Goal: Book appointment/travel/reservation

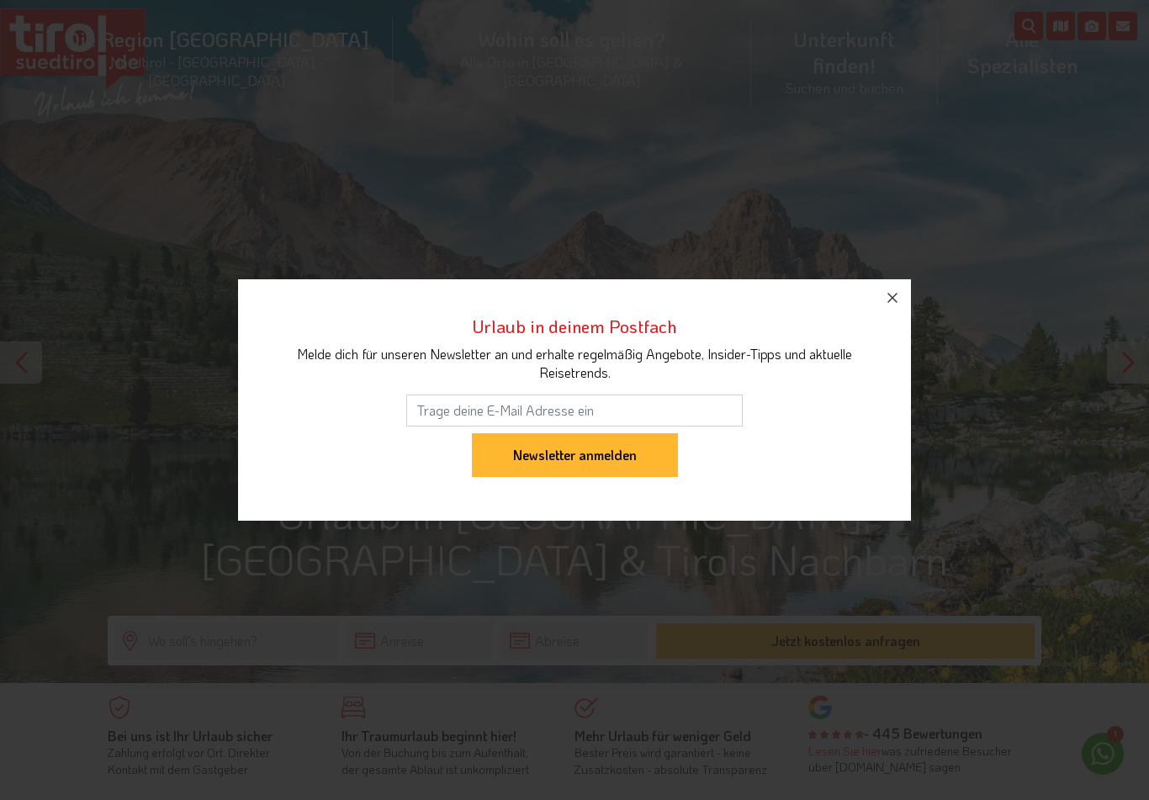
click at [896, 297] on icon "button" at bounding box center [892, 298] width 20 height 20
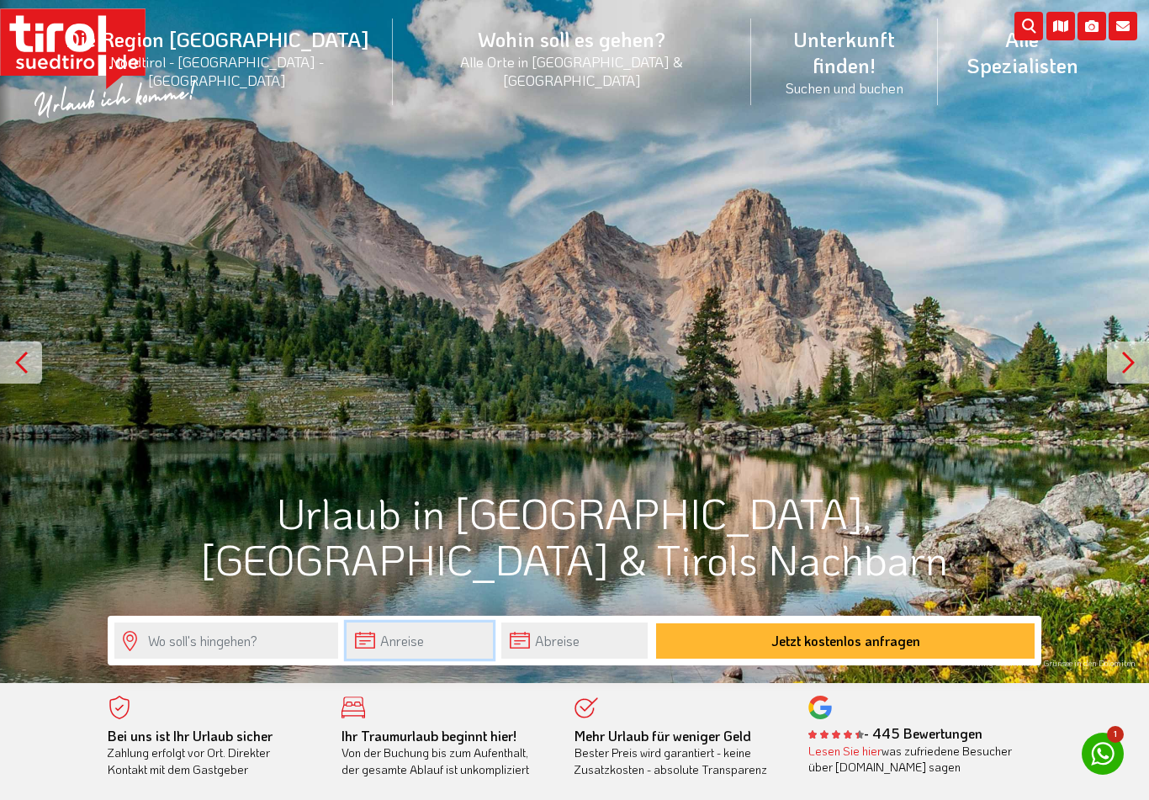
click at [419, 643] on input "text" at bounding box center [419, 640] width 146 height 36
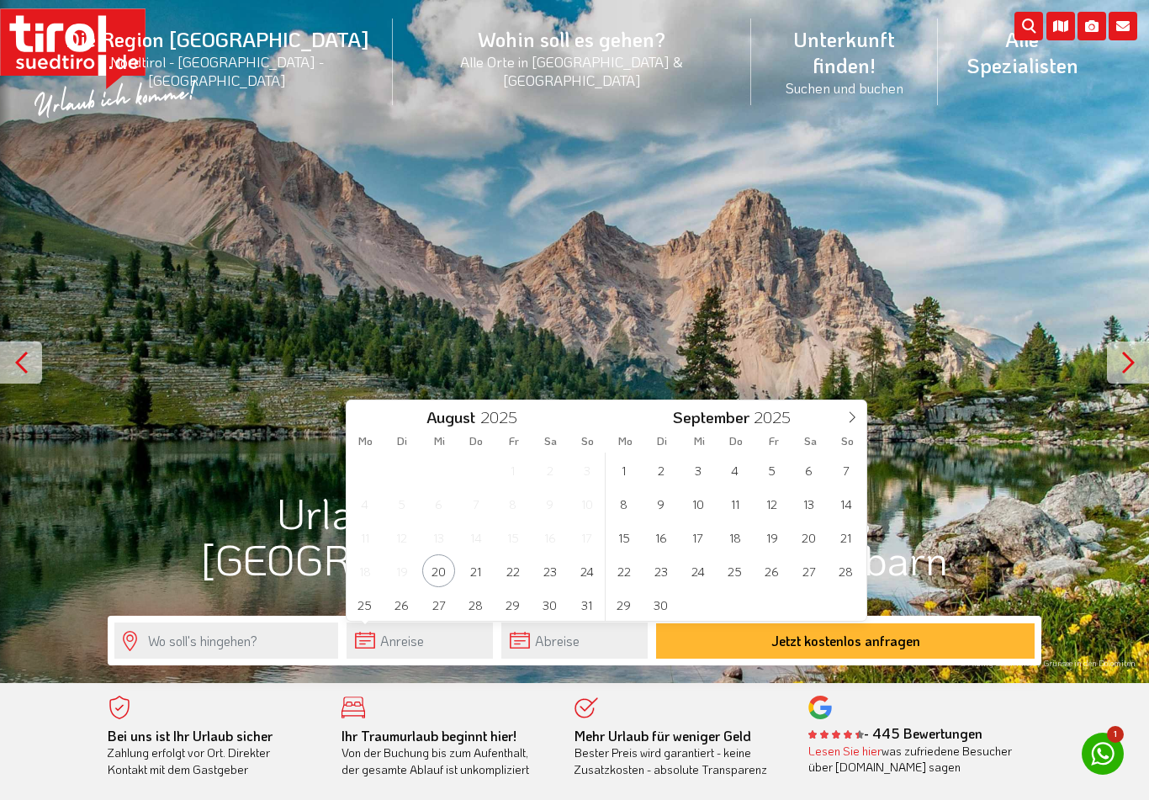
click at [849, 415] on icon at bounding box center [852, 417] width 12 height 12
click at [848, 415] on icon at bounding box center [852, 417] width 12 height 12
click at [847, 419] on icon at bounding box center [852, 417] width 12 height 12
click at [846, 419] on icon at bounding box center [852, 417] width 12 height 12
type input "2026"
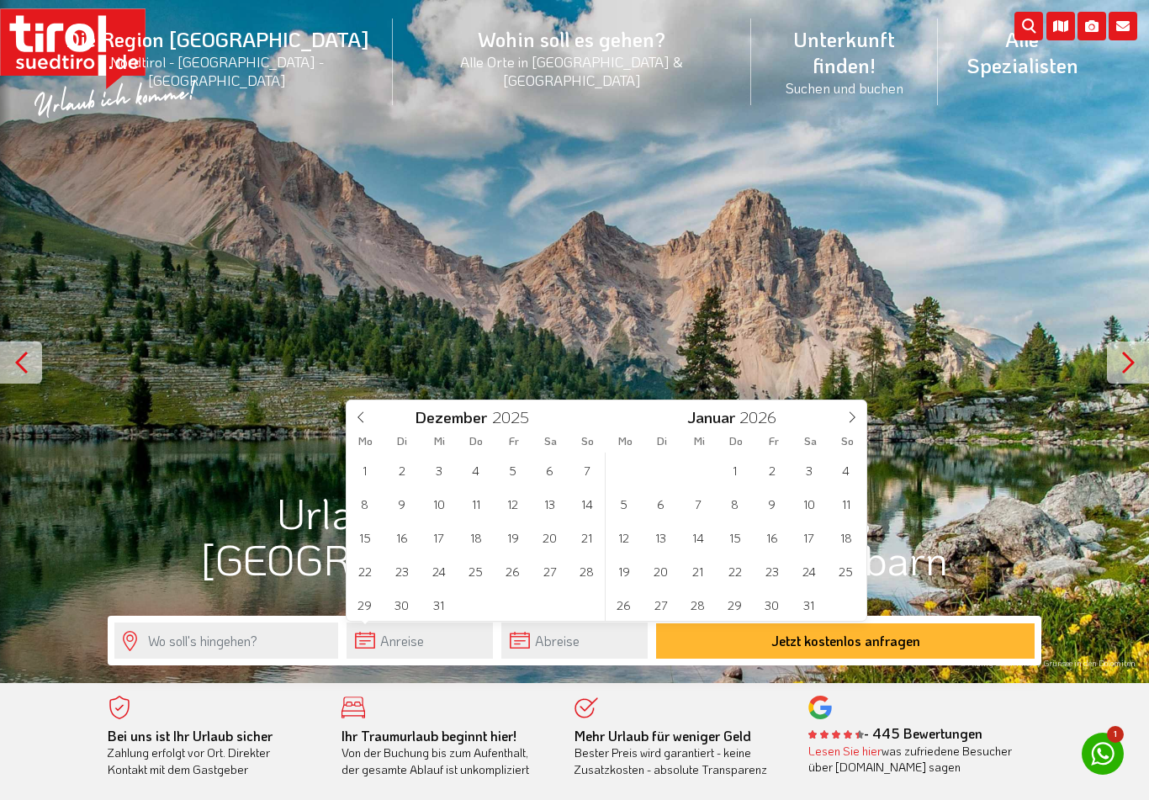
click at [853, 413] on icon at bounding box center [852, 417] width 12 height 12
type input "2026"
click at [852, 411] on icon at bounding box center [852, 417] width 12 height 12
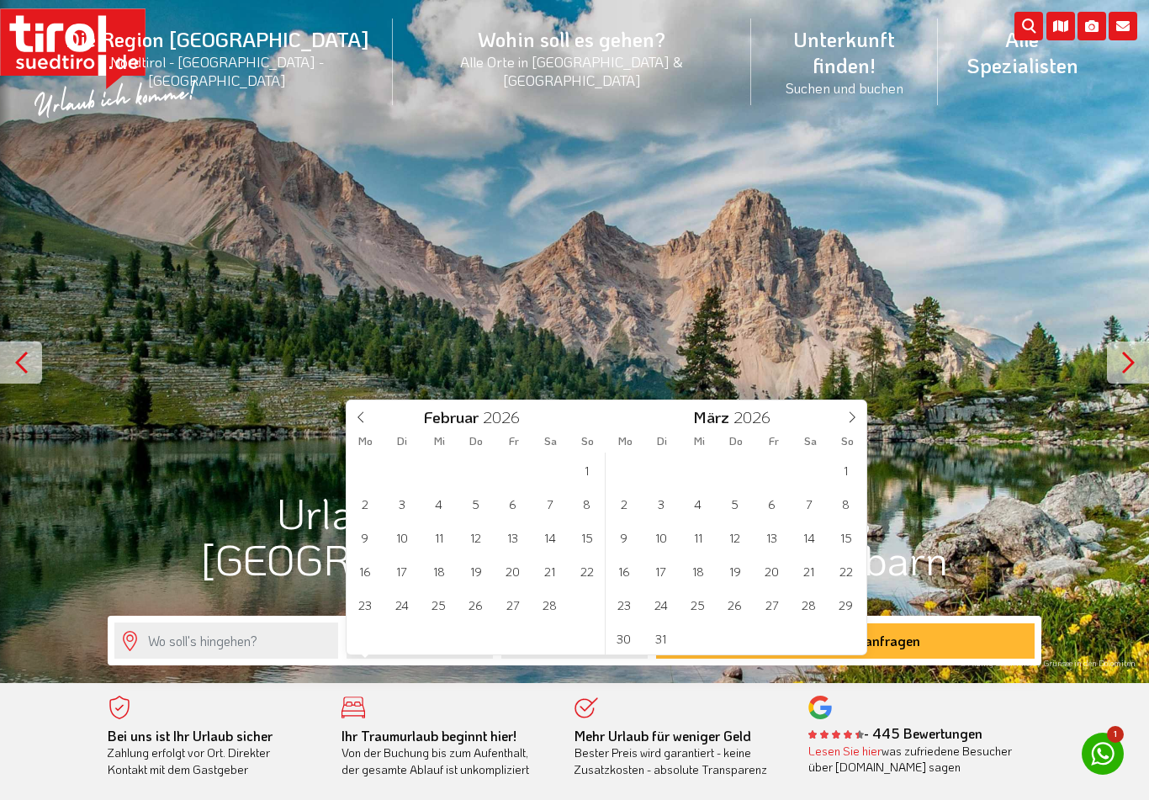
click at [851, 410] on span at bounding box center [851, 414] width 29 height 29
click at [849, 412] on icon at bounding box center [852, 417] width 6 height 11
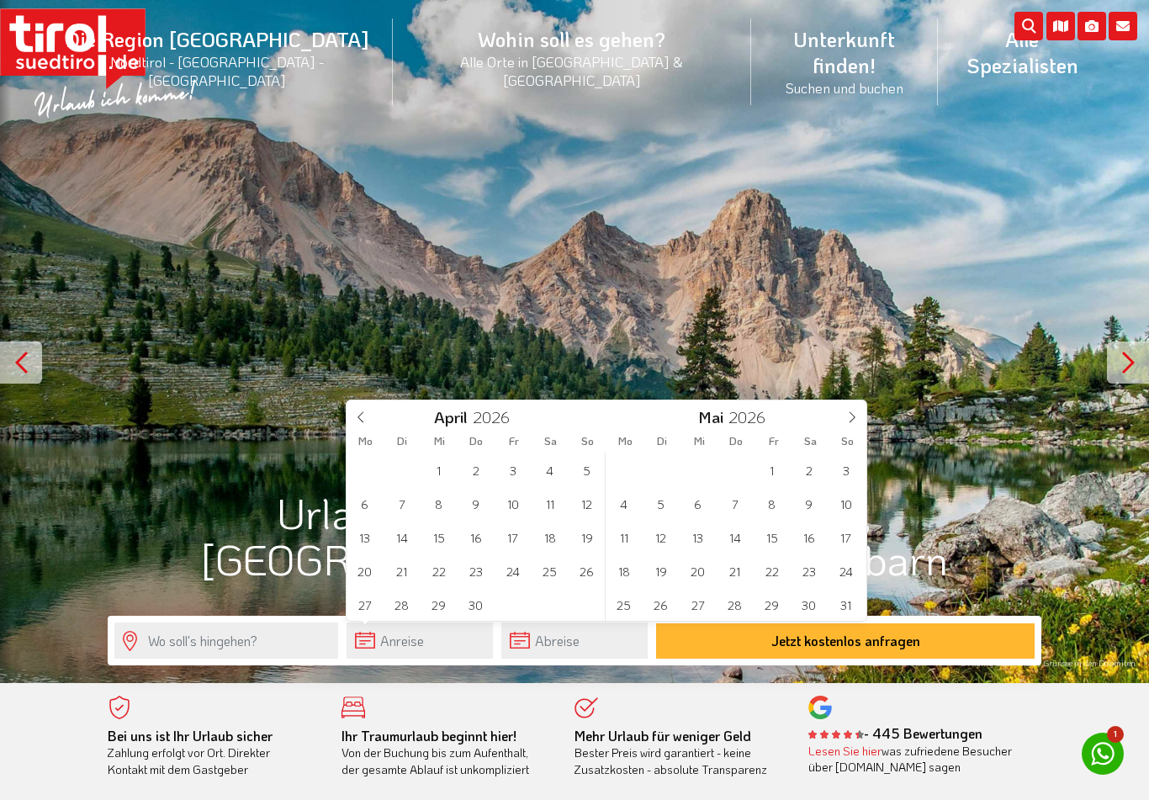
click at [851, 415] on icon at bounding box center [852, 417] width 12 height 12
click at [848, 417] on icon at bounding box center [852, 417] width 12 height 12
click at [850, 469] on span "5" at bounding box center [845, 469] width 33 height 33
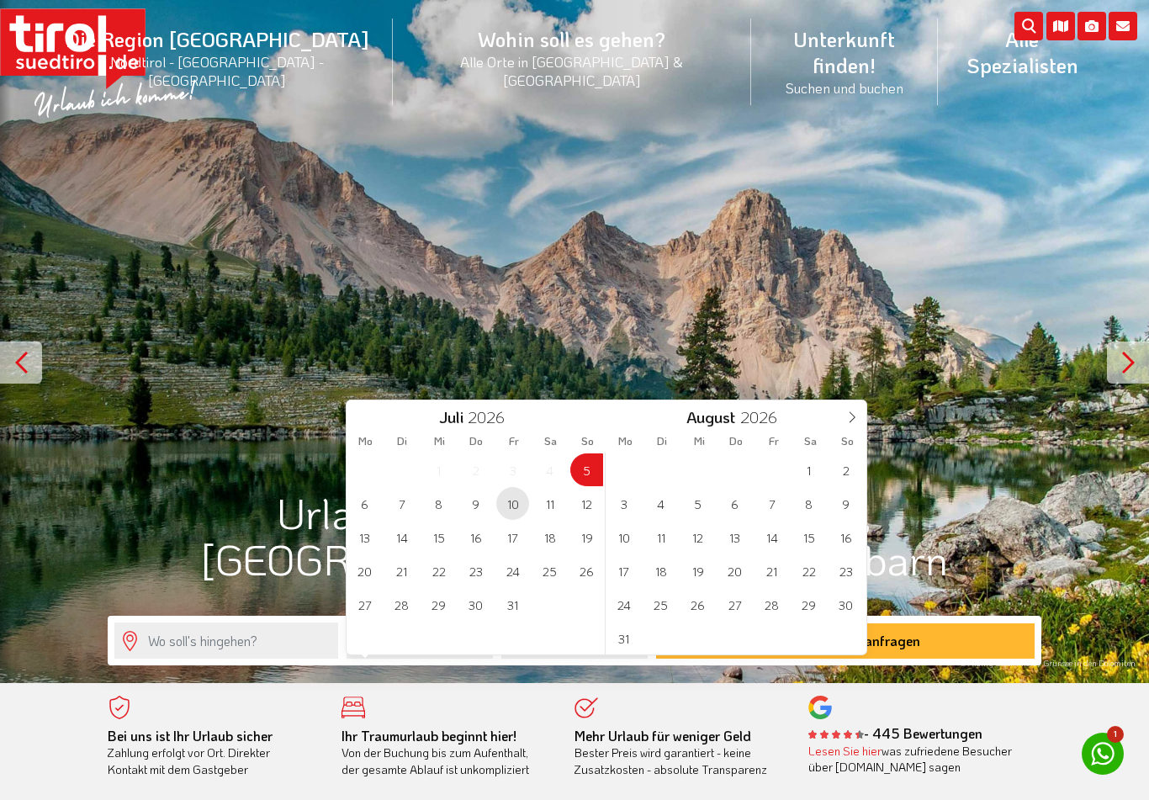
click at [518, 504] on span "10" at bounding box center [512, 503] width 33 height 33
type input "[DATE]"
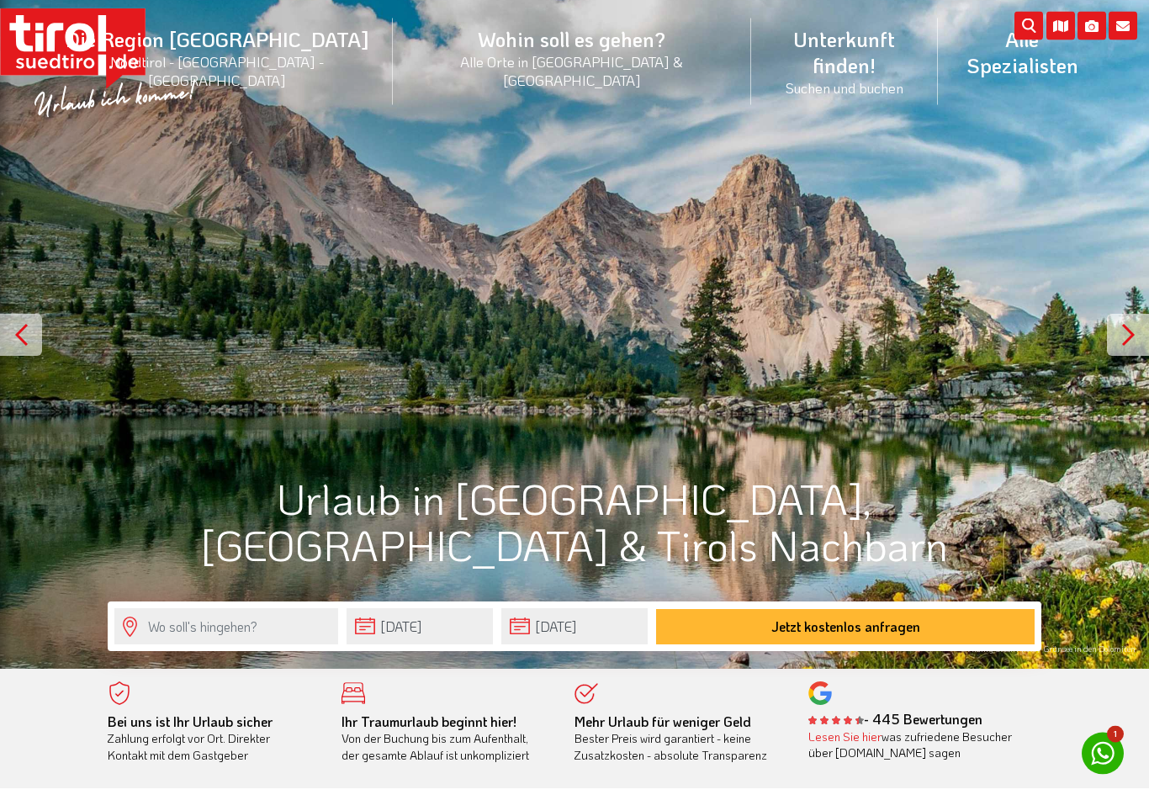
click at [947, 635] on button "Jetzt kostenlos anfragen" at bounding box center [845, 627] width 378 height 35
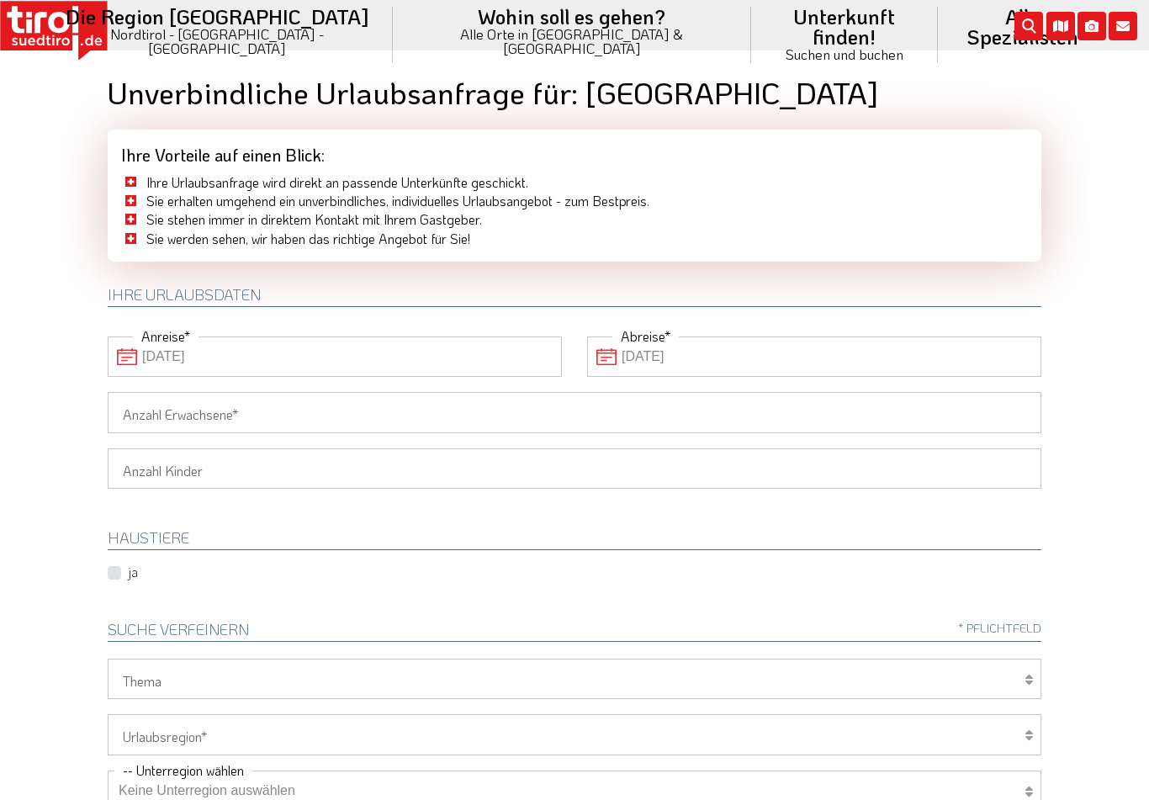
click at [151, 414] on input "Anzahl Erwachsene" at bounding box center [574, 412] width 933 height 40
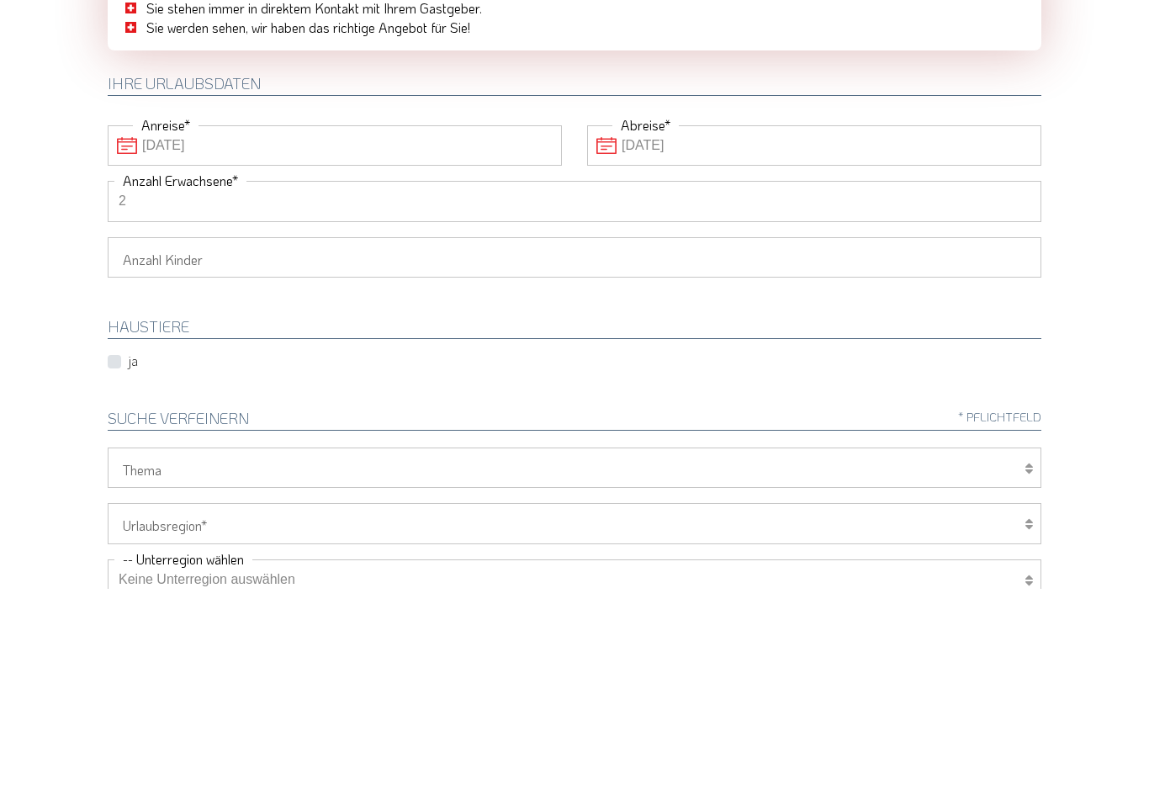
type input "2"
click at [1106, 341] on body "Die Region Tirol Nordtirol - Südtirol - Osttirol Tirol/Nordtirol" at bounding box center [574, 400] width 1149 height 800
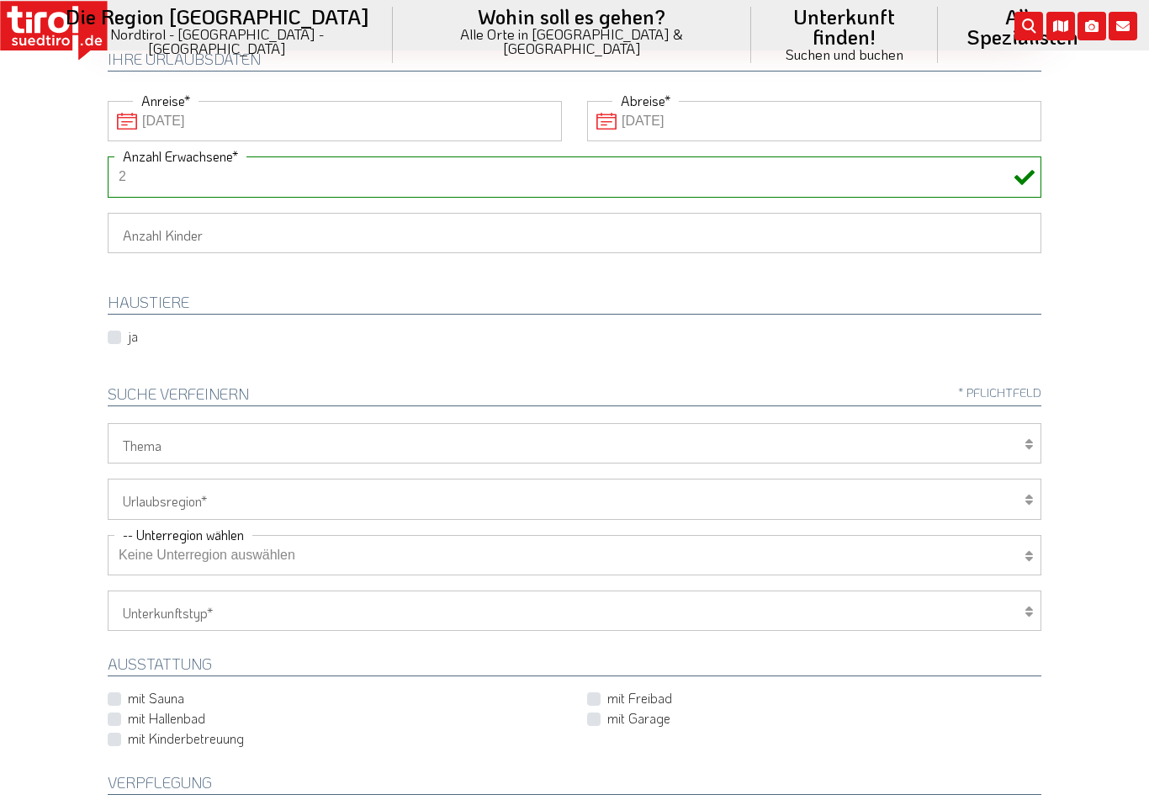
scroll to position [236, 0]
click at [1022, 439] on select "Wellness Mountainbiken/Radfahren Familie Wandern Sport Skifahren Motorrad Golf" at bounding box center [574, 442] width 933 height 40
select select "7371"
click at [1033, 613] on select "Hotel 1-3 Sterne Hotel 4-5 Sterne Ferienwohnung Chalet/Ferienhaus Bauernhöfe" at bounding box center [574, 609] width 933 height 40
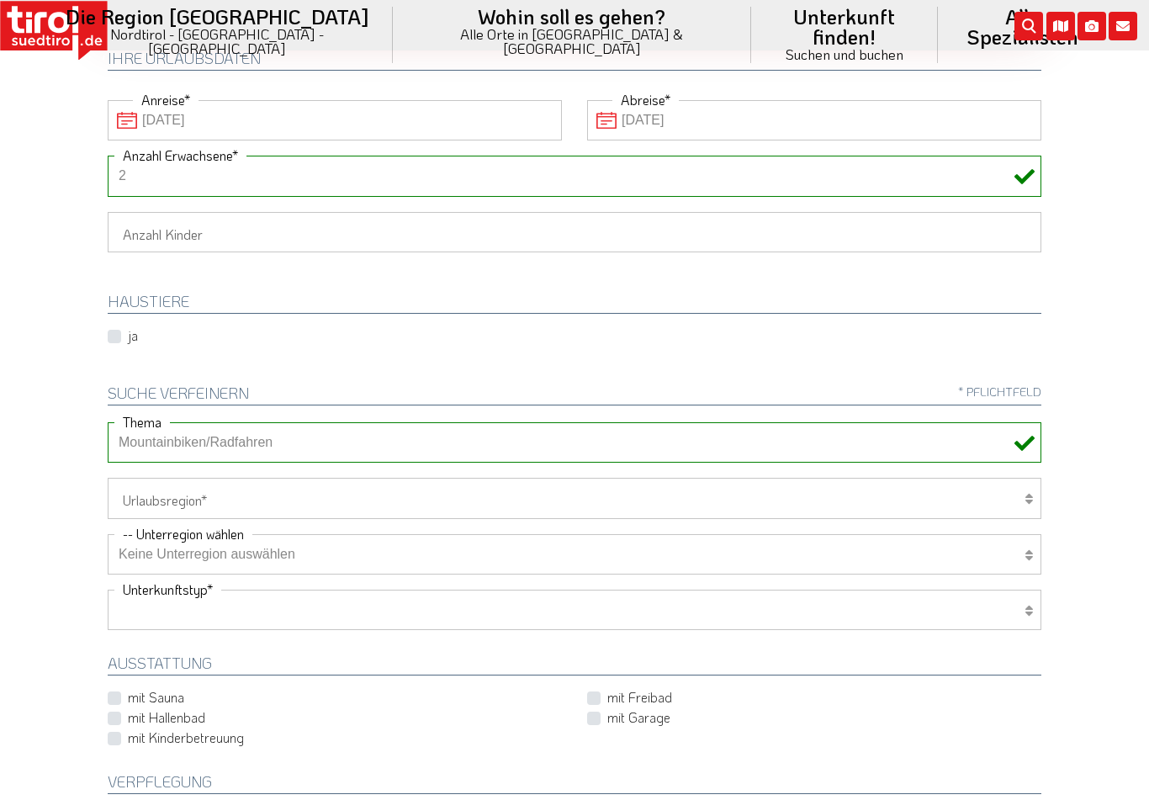
select select "2"
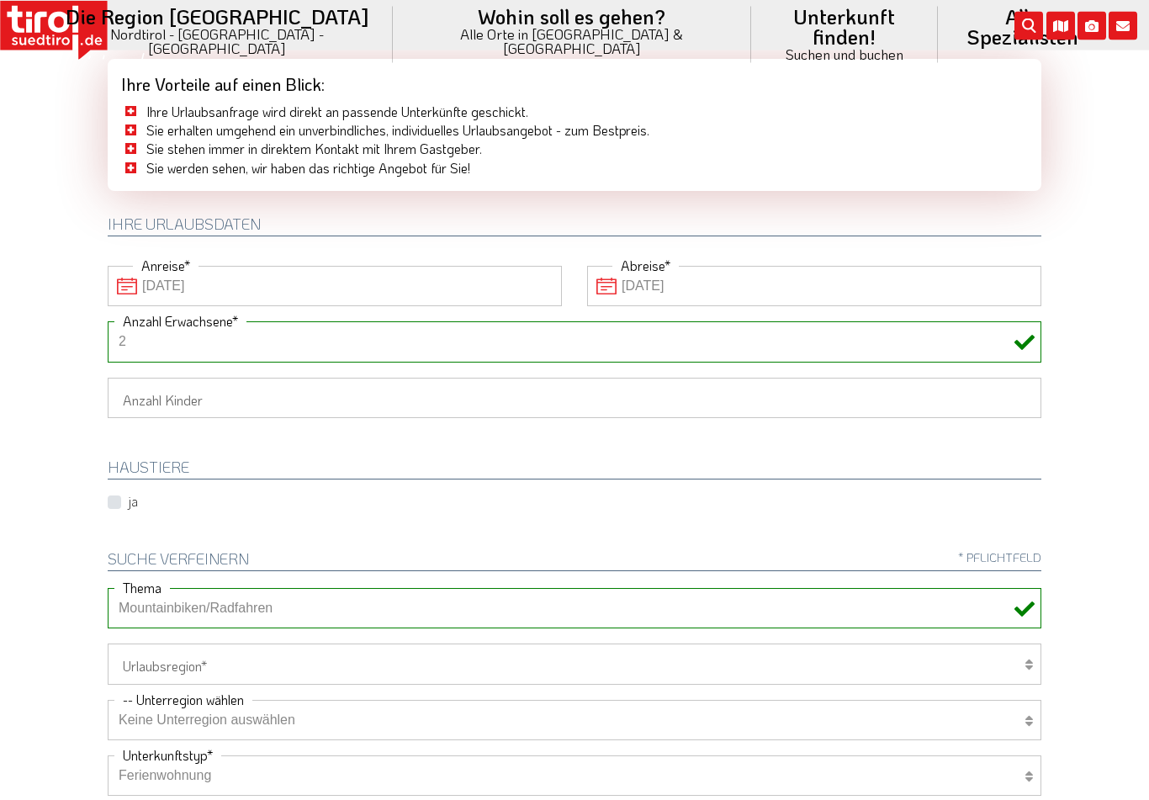
scroll to position [0, 0]
